Goal: Use online tool/utility

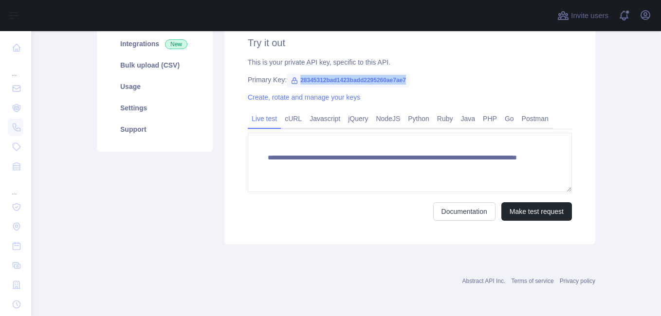
drag, startPoint x: 401, startPoint y: 78, endPoint x: 292, endPoint y: 75, distance: 108.1
click at [292, 75] on span "28345312bad1423badd2295260ae7ae7" at bounding box center [348, 80] width 123 height 15
copy span "28345312bad1423badd2295260ae7ae7"
click at [292, 223] on div "**********" at bounding box center [409, 129] width 371 height 232
click at [370, 205] on div "Documentation Make test request" at bounding box center [410, 211] width 324 height 18
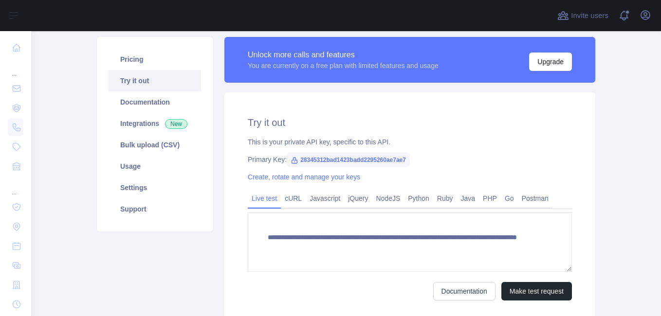
scroll to position [146, 0]
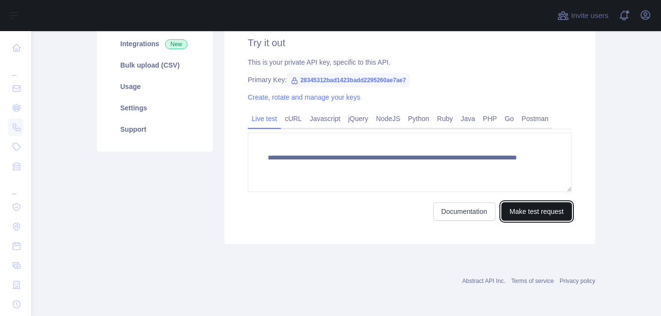
click at [521, 209] on button "Make test request" at bounding box center [536, 211] width 71 height 18
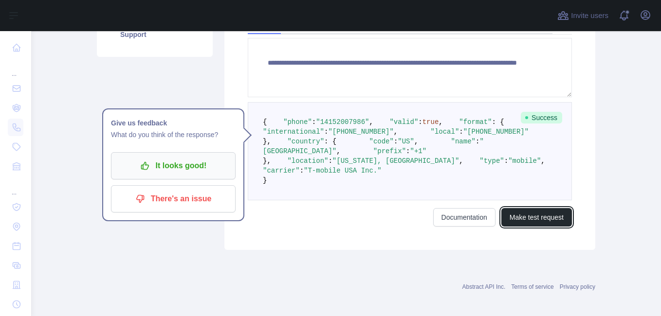
scroll to position [243, 0]
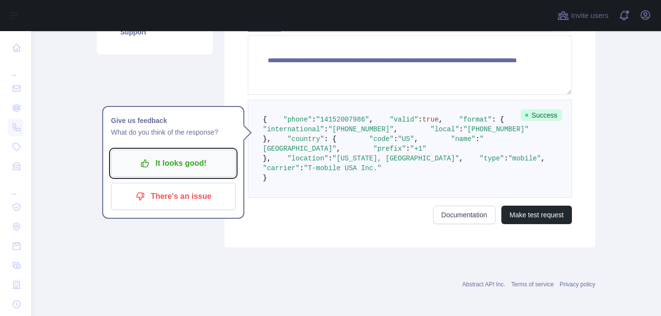
click at [180, 155] on p "It looks good!" at bounding box center [173, 163] width 110 height 17
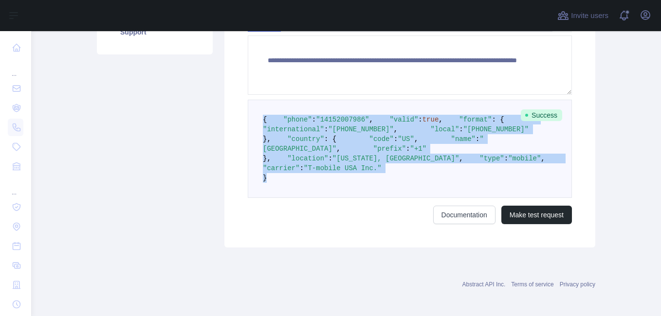
drag, startPoint x: 263, startPoint y: 265, endPoint x: 256, endPoint y: 112, distance: 153.5
click at [256, 112] on pre "{ "phone" : "[PHONE_NUMBER]" , "valid" : true , "format" : { "international" : …" at bounding box center [410, 149] width 324 height 98
copy code "{ "phone" : "[PHONE_NUMBER]" , "valid" : true , "format" : { "international" : …"
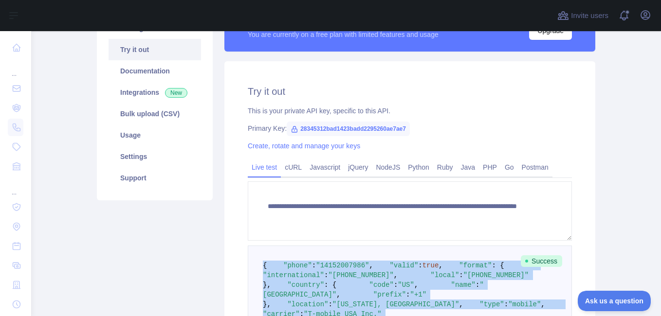
scroll to position [0, 0]
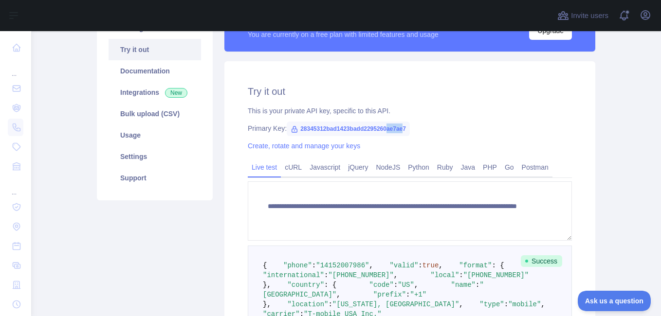
drag, startPoint x: 400, startPoint y: 129, endPoint x: 382, endPoint y: 127, distance: 18.1
click at [382, 127] on span "28345312bad1423badd2295260ae7ae7" at bounding box center [348, 129] width 123 height 15
drag, startPoint x: 382, startPoint y: 127, endPoint x: 401, endPoint y: 128, distance: 18.6
click at [398, 128] on span "28345312bad1423badd2295260ae7ae7" at bounding box center [348, 129] width 123 height 15
drag, startPoint x: 402, startPoint y: 128, endPoint x: 292, endPoint y: 128, distance: 109.0
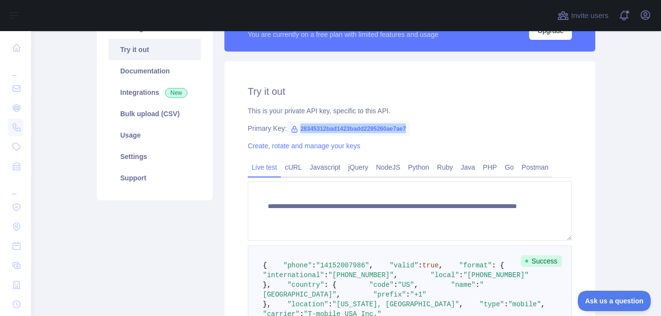
click at [292, 128] on span "28345312bad1423badd2295260ae7ae7" at bounding box center [348, 129] width 123 height 15
copy span "28345312bad1423badd2295260ae7ae7"
